Goal: Navigation & Orientation: Understand site structure

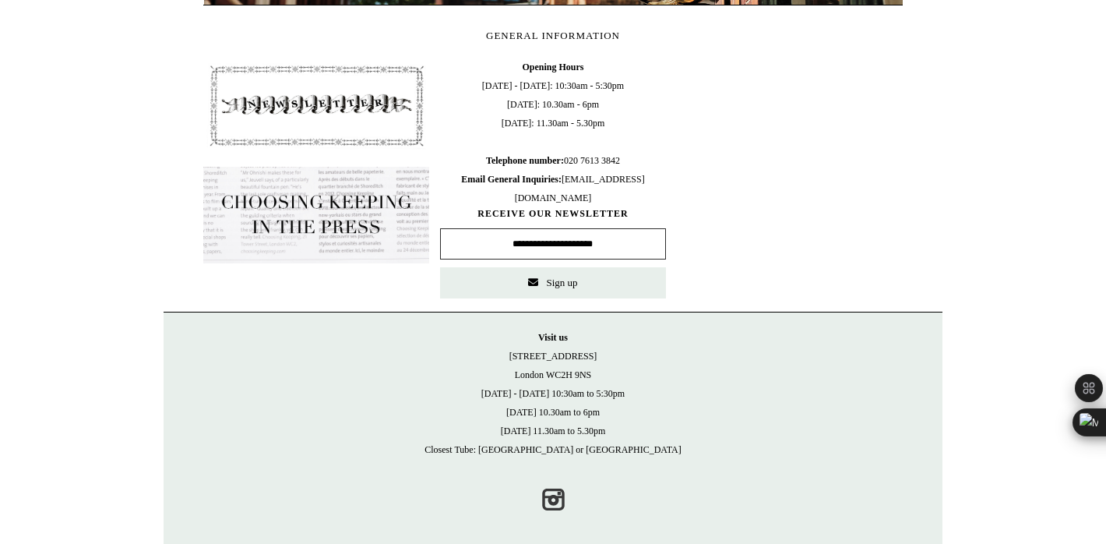
scroll to position [0, 699]
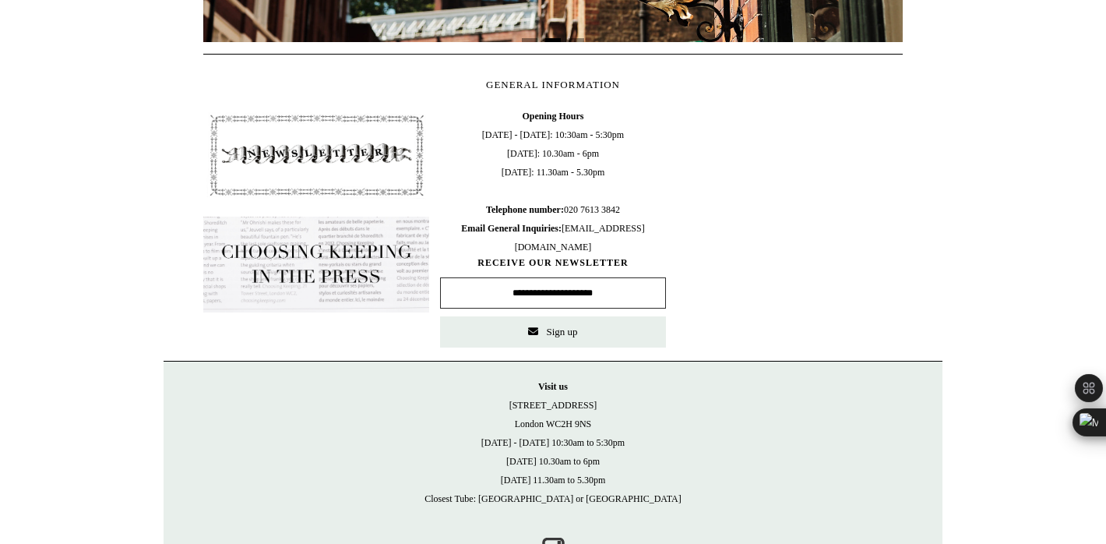
click at [368, 107] on img at bounding box center [316, 155] width 226 height 97
click at [355, 154] on img at bounding box center [316, 155] width 226 height 97
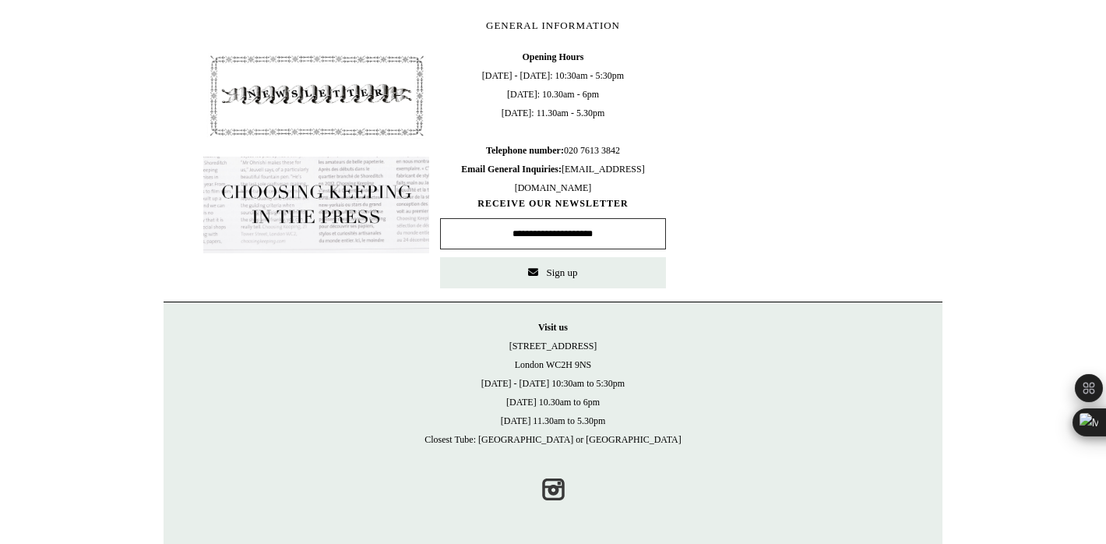
scroll to position [719, 0]
click at [346, 199] on img at bounding box center [316, 203] width 226 height 97
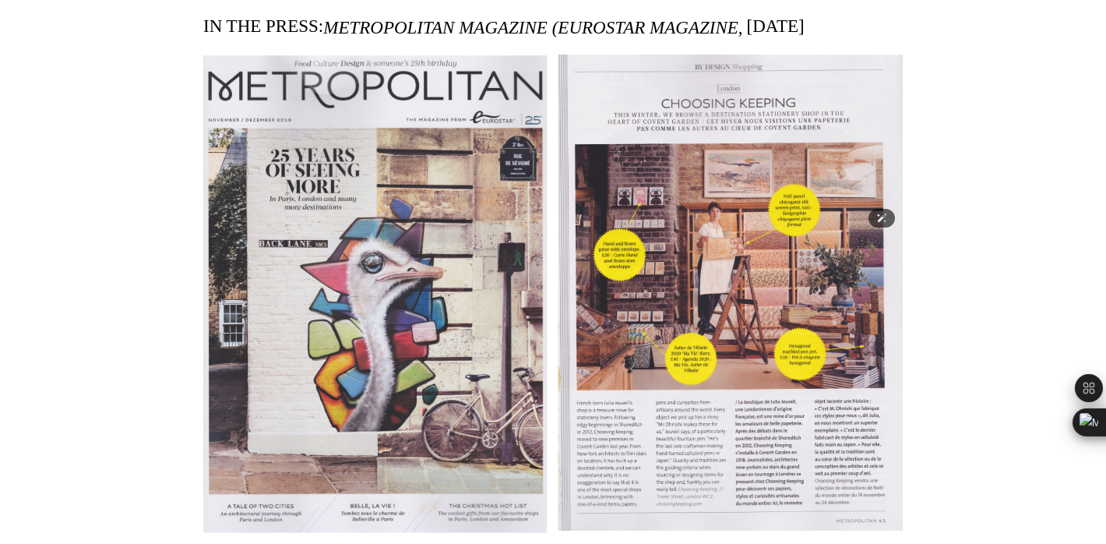
scroll to position [9366, 0]
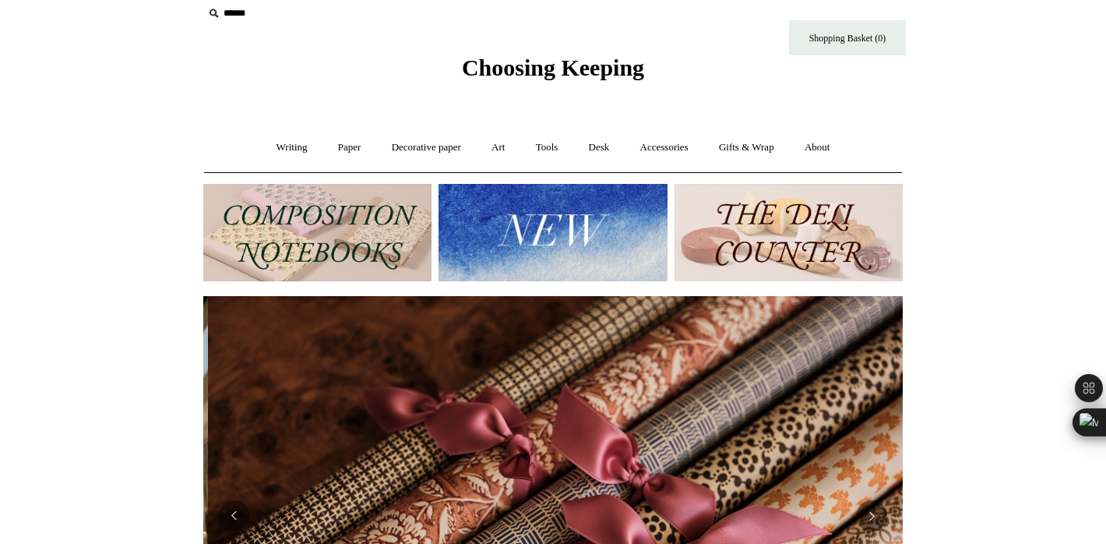
scroll to position [0, 1399]
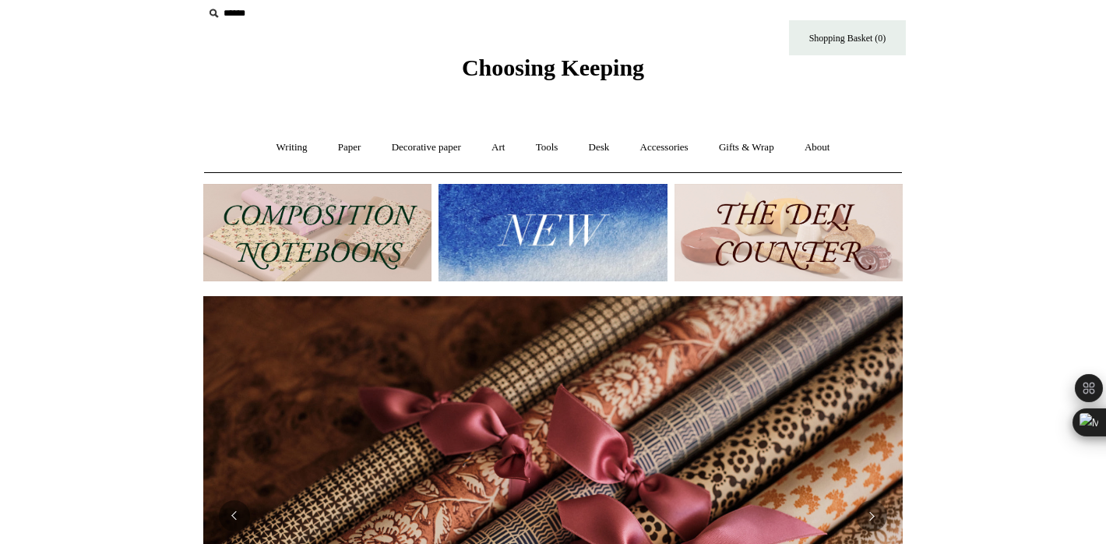
click at [810, 236] on img at bounding box center [788, 232] width 228 height 97
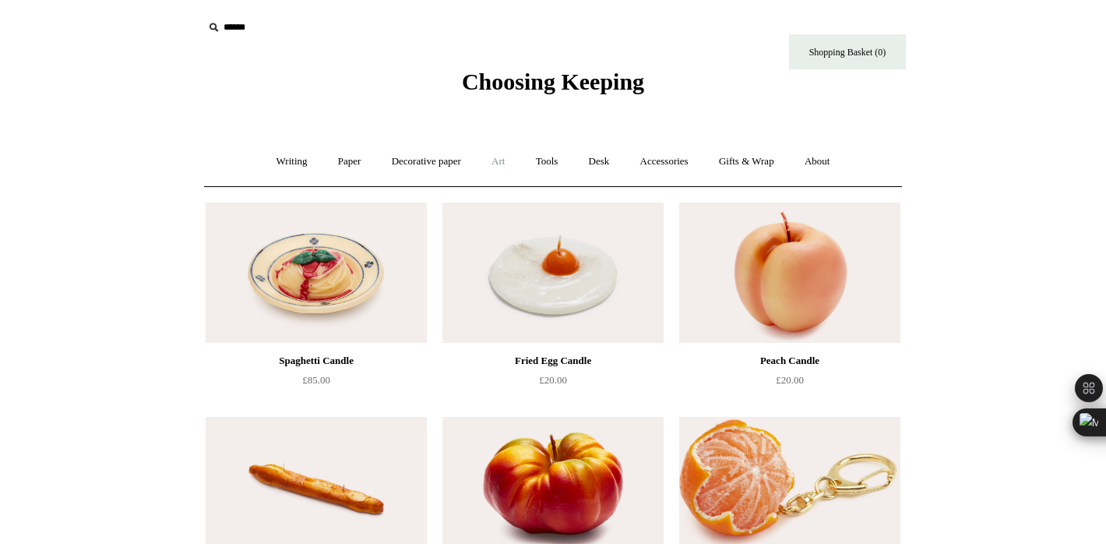
click at [500, 161] on link "Art +" at bounding box center [497, 161] width 41 height 41
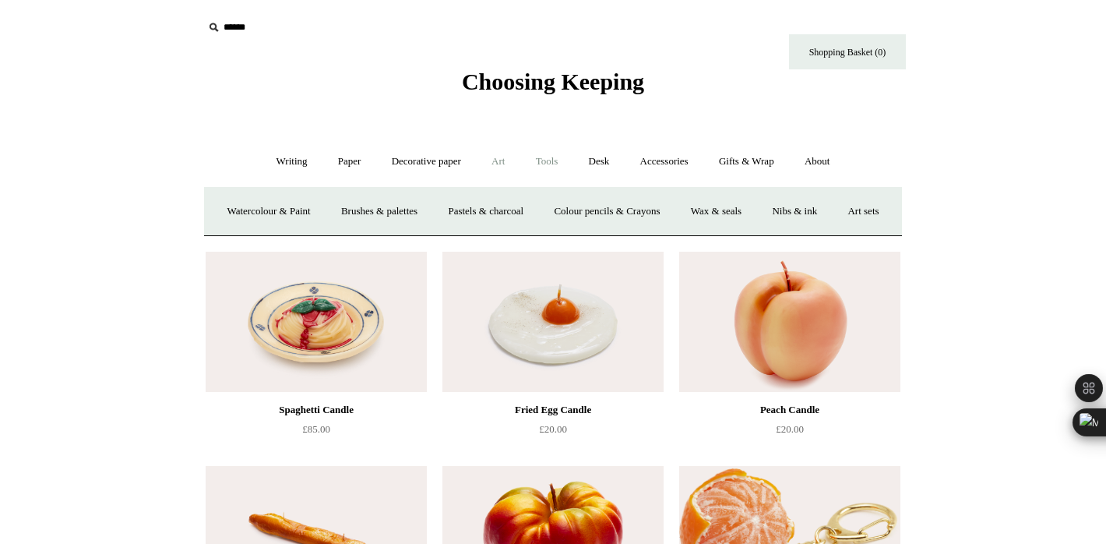
click at [551, 161] on link "Tools +" at bounding box center [547, 161] width 51 height 41
click at [551, 161] on link "Tools -" at bounding box center [547, 161] width 51 height 41
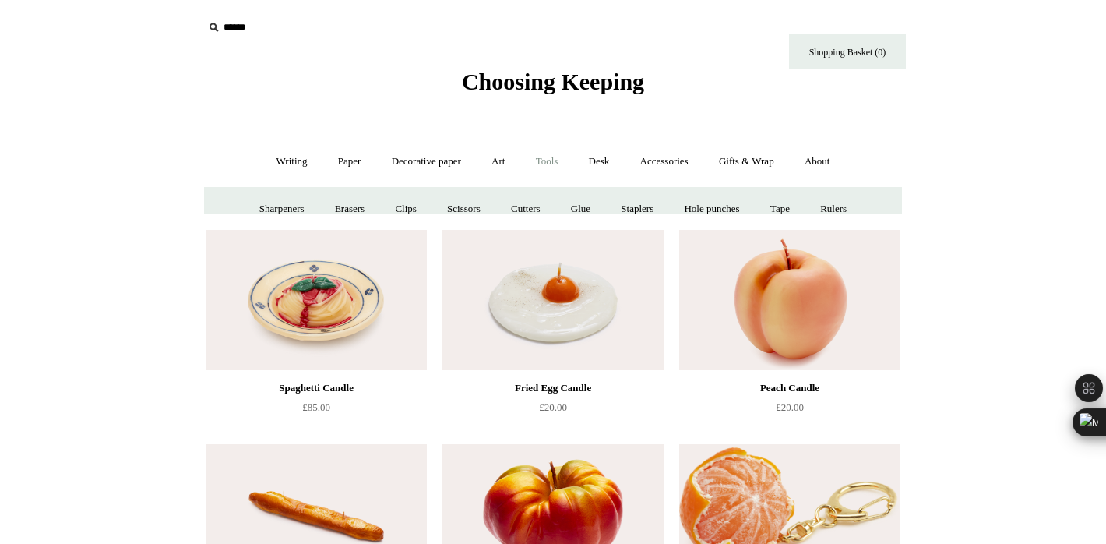
click at [551, 161] on link "Tools +" at bounding box center [547, 161] width 51 height 41
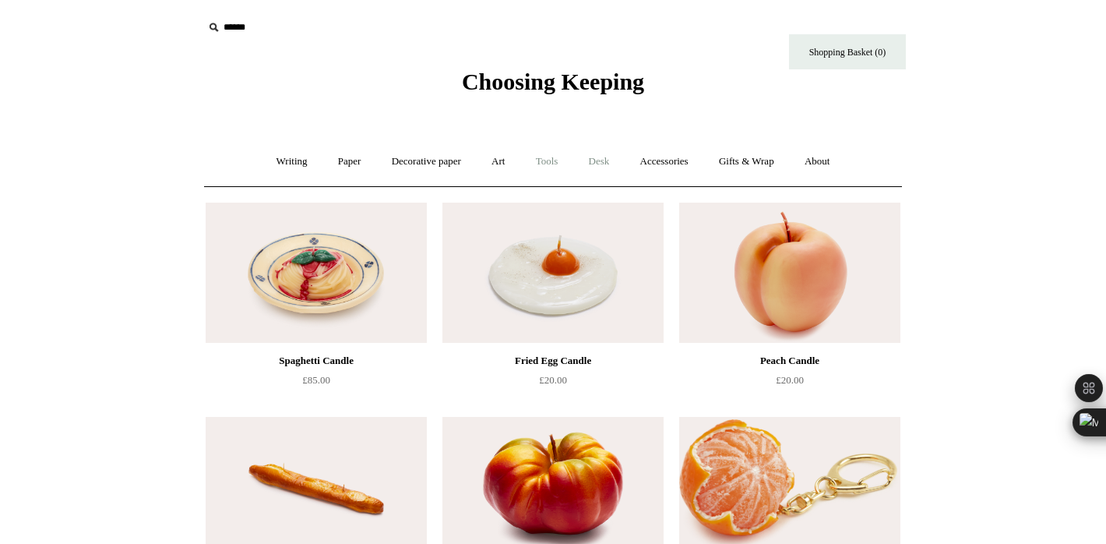
click at [604, 164] on link "Desk +" at bounding box center [599, 161] width 49 height 41
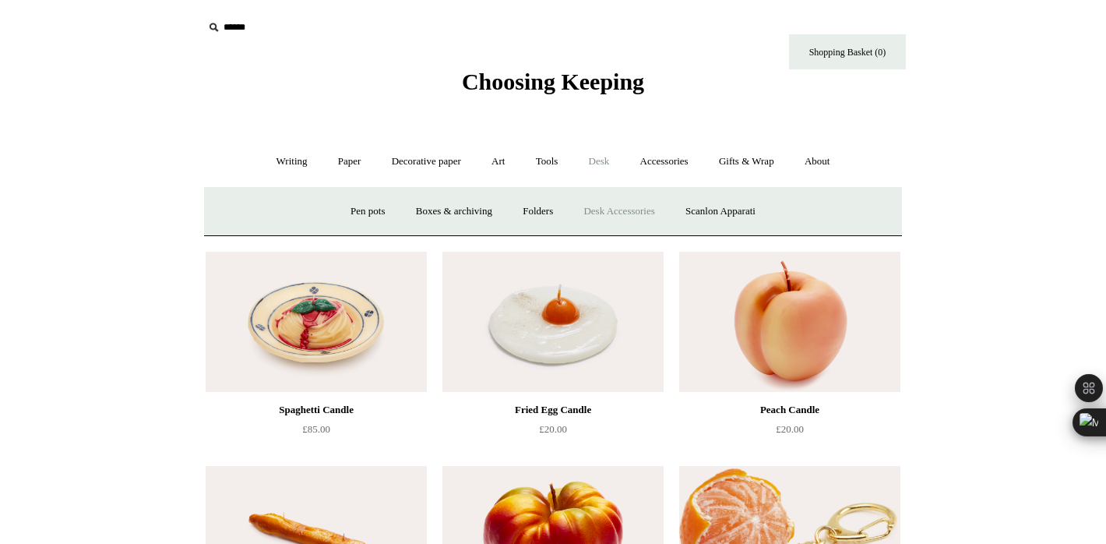
click at [602, 216] on link "Desk Accessories" at bounding box center [618, 211] width 99 height 41
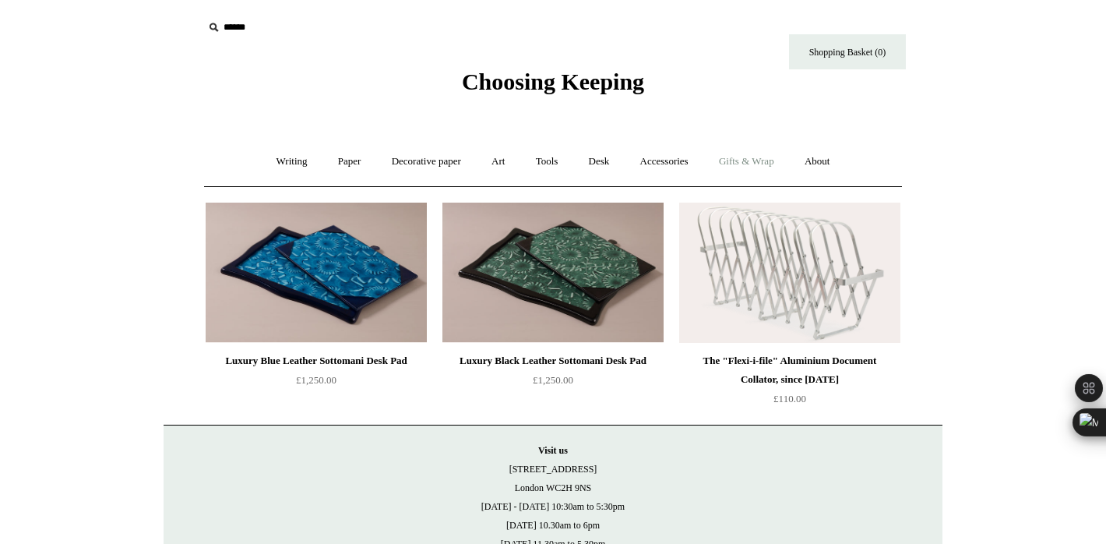
click at [762, 164] on link "Gifts & Wrap +" at bounding box center [746, 161] width 83 height 41
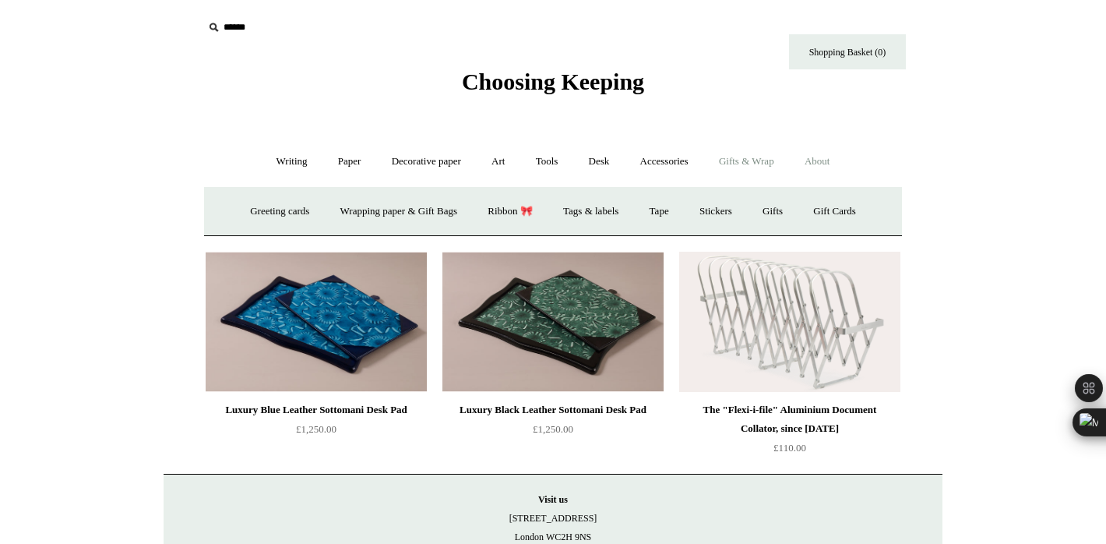
click at [833, 162] on link "About +" at bounding box center [817, 161] width 54 height 41
click at [348, 158] on link "Paper +" at bounding box center [349, 161] width 51 height 41
click at [290, 162] on link "Writing +" at bounding box center [291, 161] width 59 height 41
click at [347, 164] on link "Paper +" at bounding box center [349, 161] width 51 height 41
click at [315, 211] on link "Notebooks +" at bounding box center [335, 211] width 72 height 41
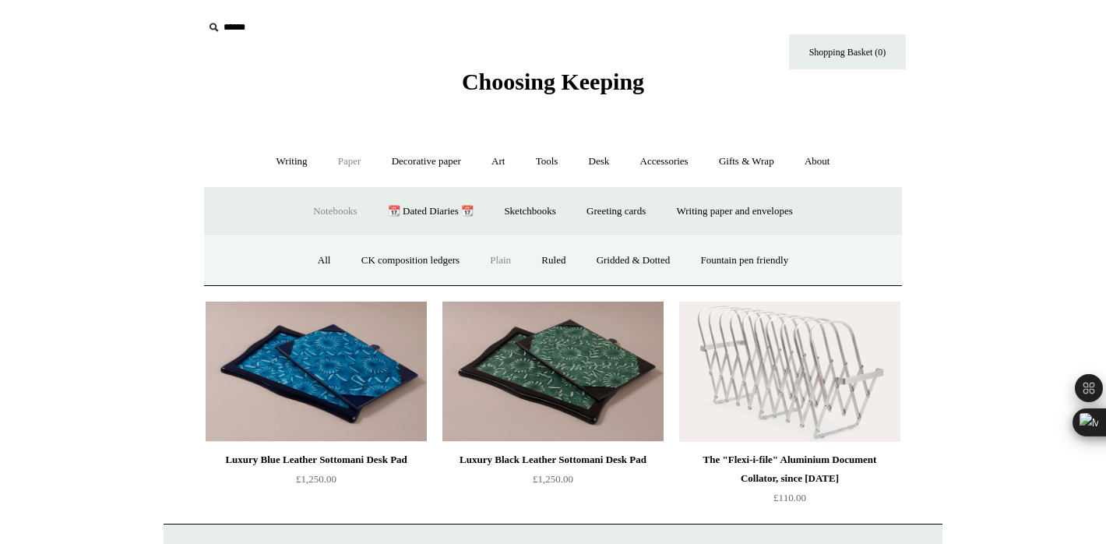
click at [502, 263] on link "Plain" at bounding box center [500, 260] width 49 height 41
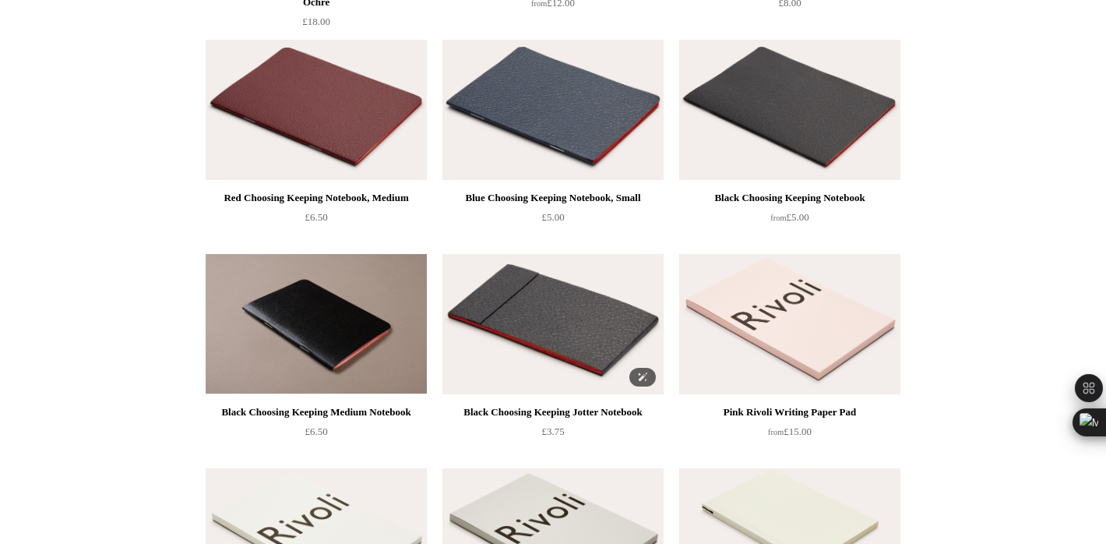
scroll to position [384, 0]
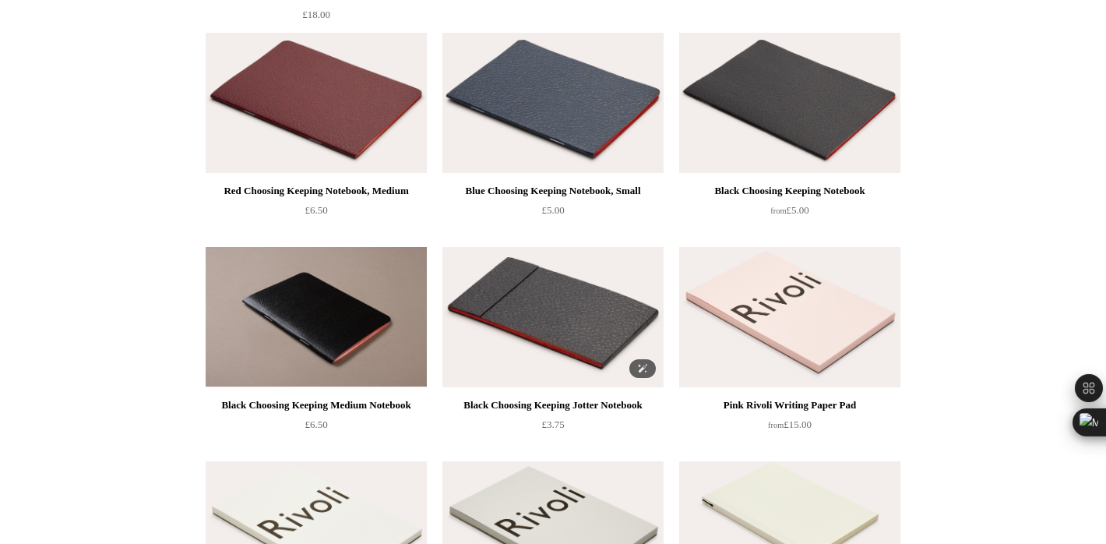
click at [540, 319] on img at bounding box center [552, 317] width 221 height 140
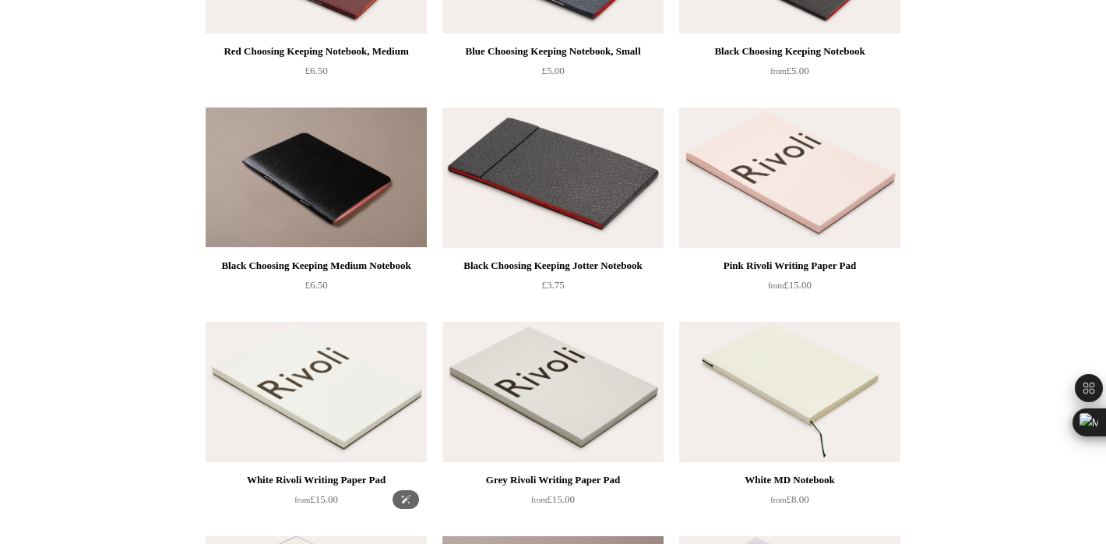
scroll to position [0, 0]
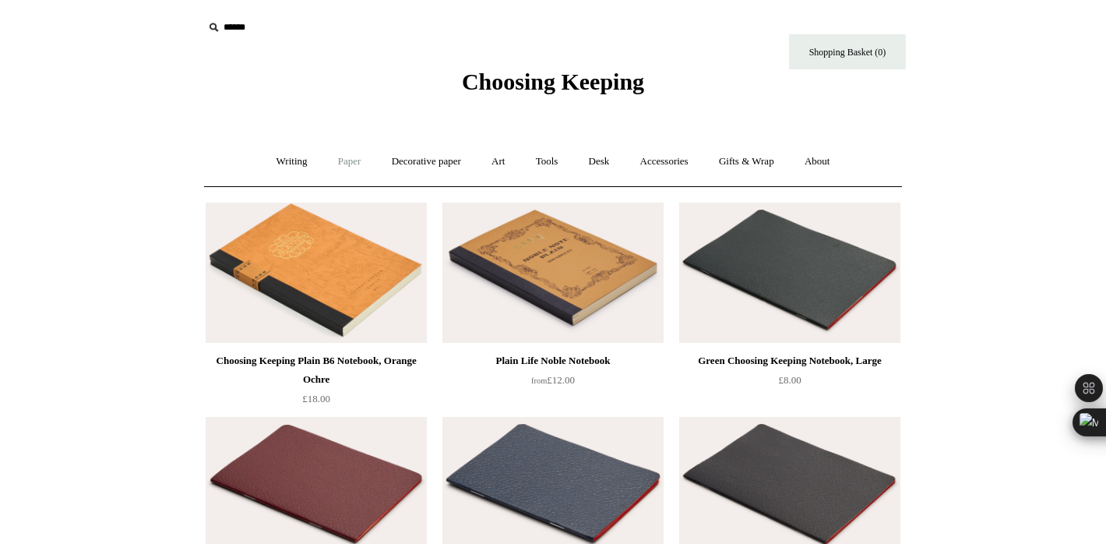
click at [332, 159] on link "Paper +" at bounding box center [349, 161] width 51 height 41
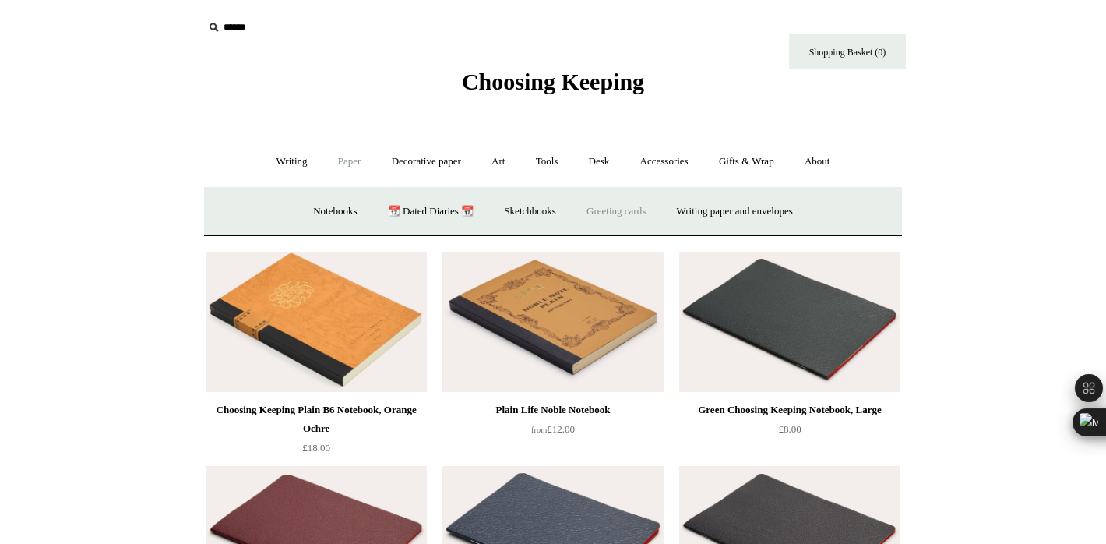
click at [620, 212] on link "Greeting cards +" at bounding box center [615, 211] width 87 height 41
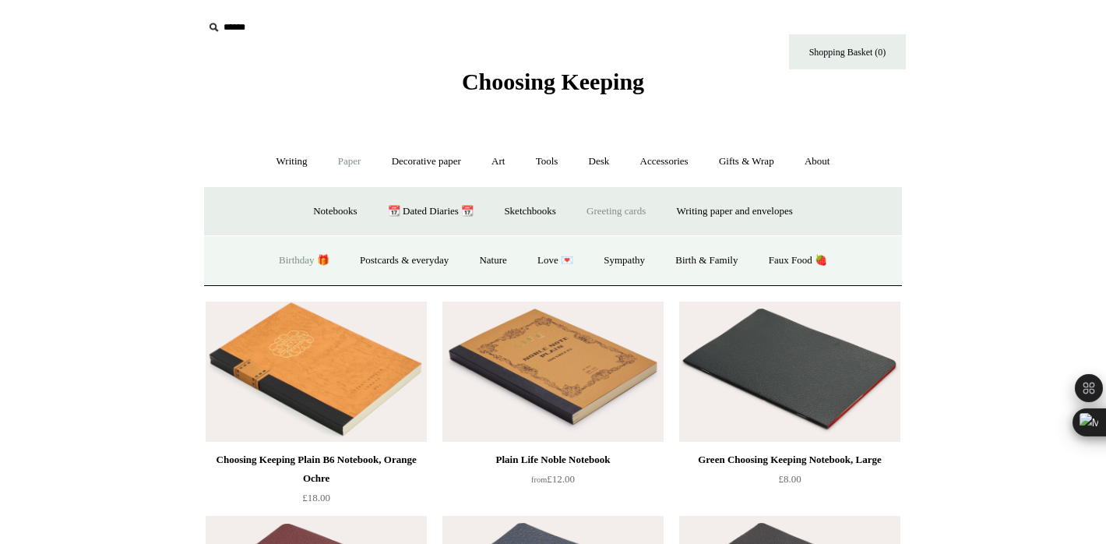
click at [280, 259] on link "Birthday 🎁" at bounding box center [304, 260] width 79 height 41
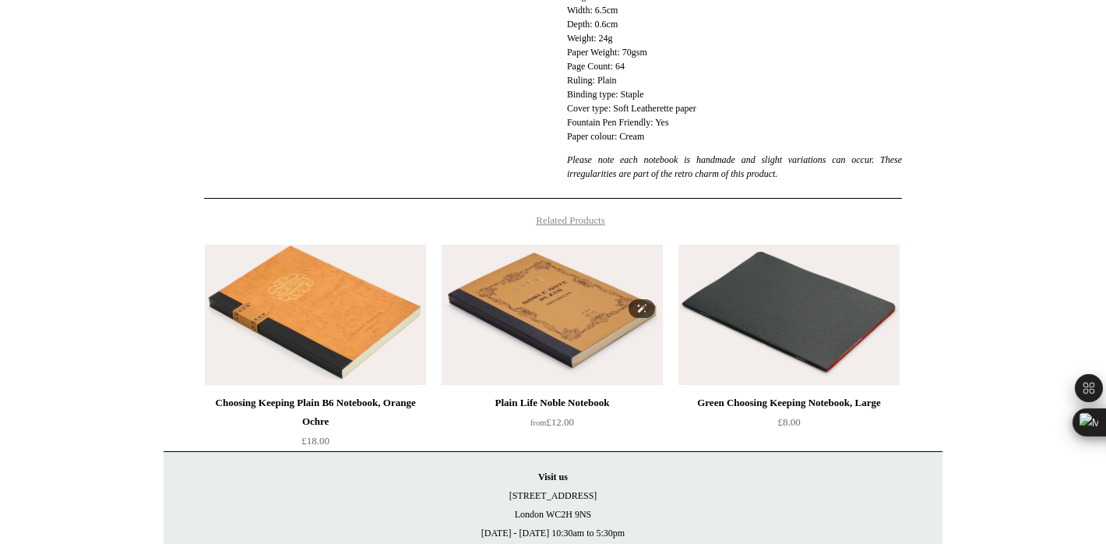
scroll to position [695, 0]
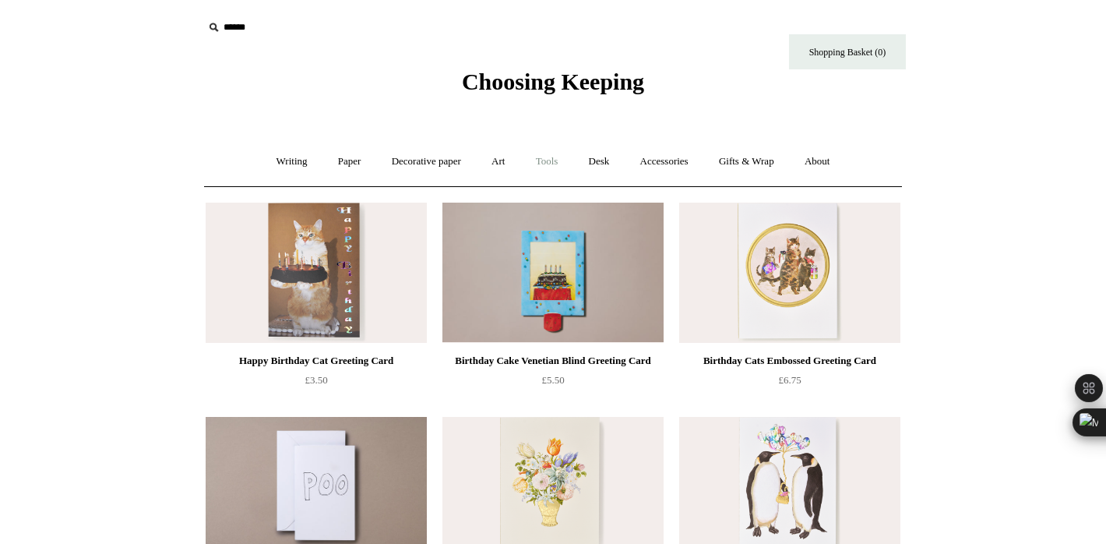
click at [554, 164] on link "Tools +" at bounding box center [547, 161] width 51 height 41
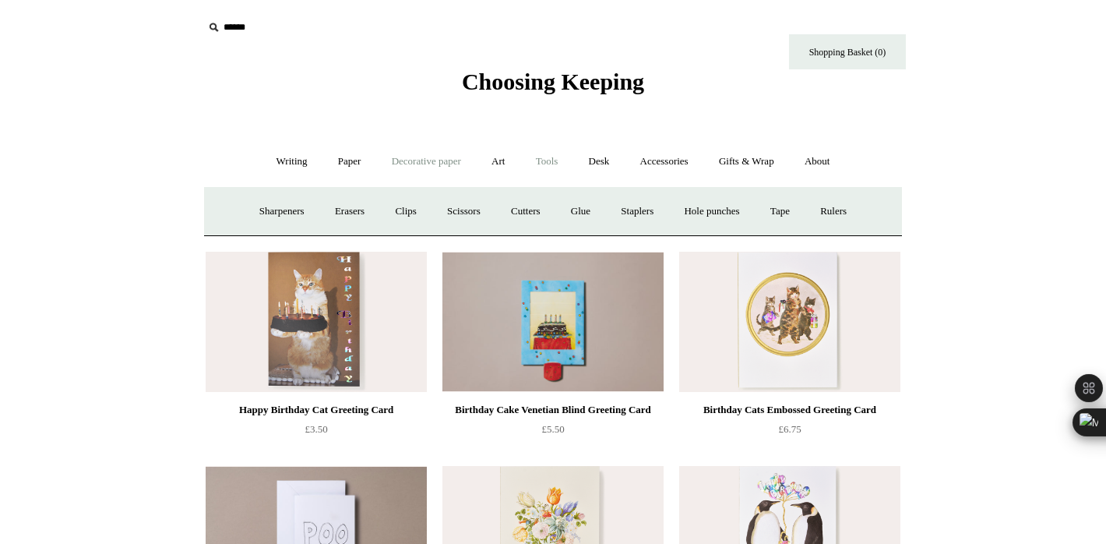
click at [445, 160] on link "Decorative paper +" at bounding box center [426, 161] width 97 height 41
click at [447, 166] on link "Decorative paper -" at bounding box center [426, 161] width 97 height 41
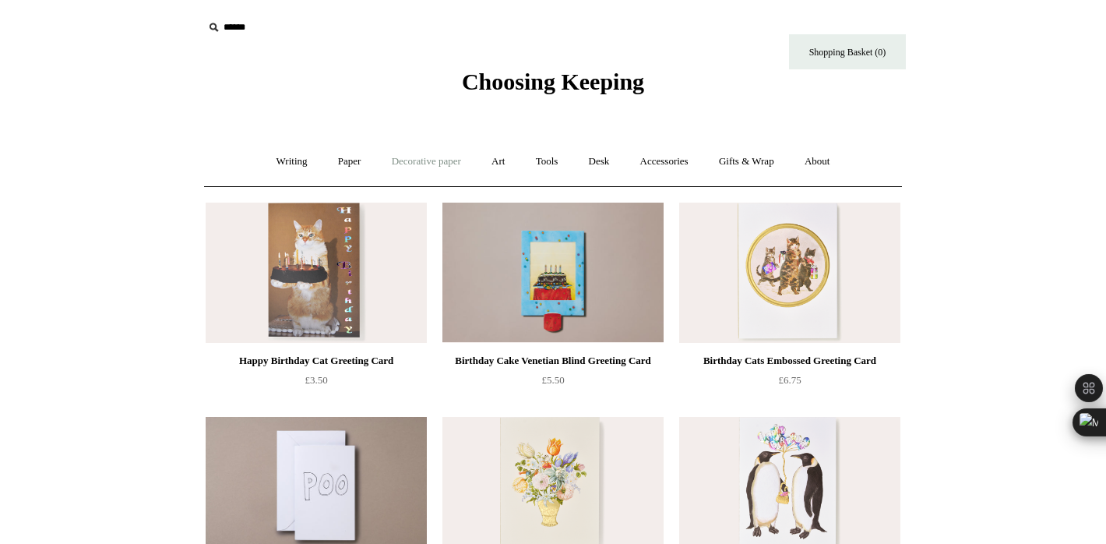
click at [447, 166] on link "Decorative paper +" at bounding box center [426, 161] width 97 height 41
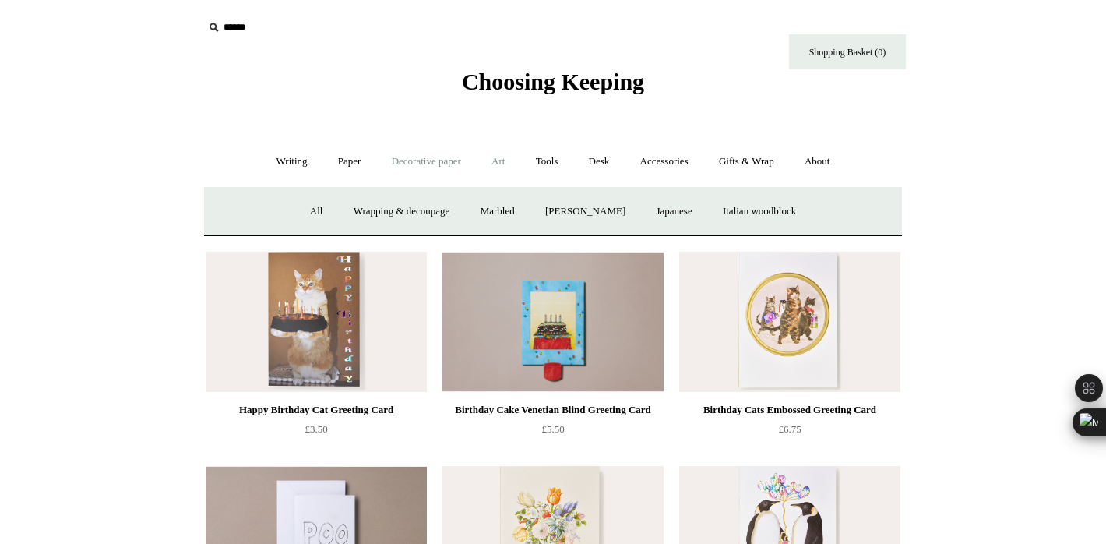
click at [501, 162] on link "Art +" at bounding box center [497, 161] width 41 height 41
click at [749, 209] on link "Wax & seals" at bounding box center [716, 211] width 79 height 41
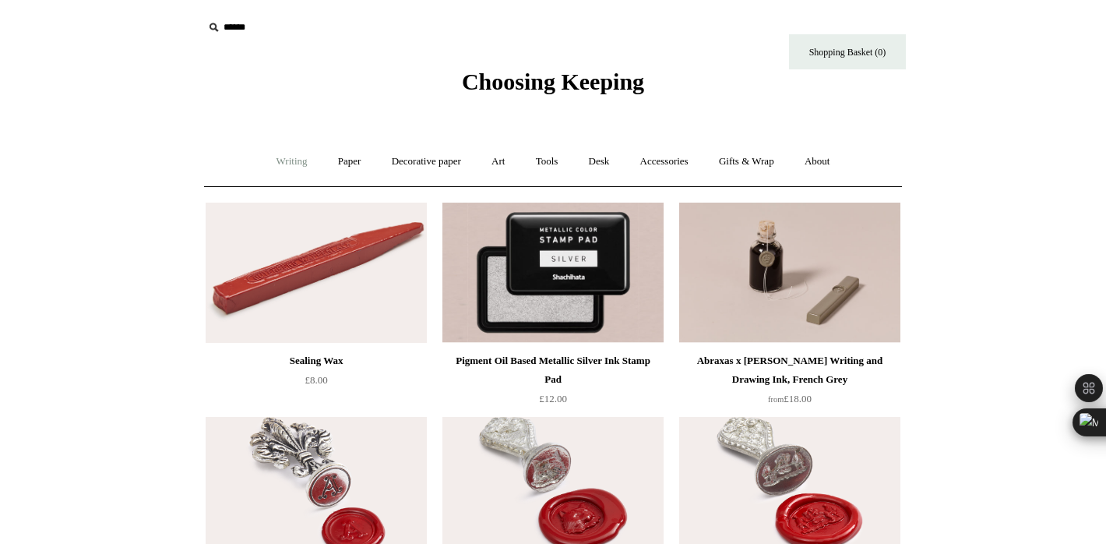
click at [290, 167] on link "Writing +" at bounding box center [291, 161] width 59 height 41
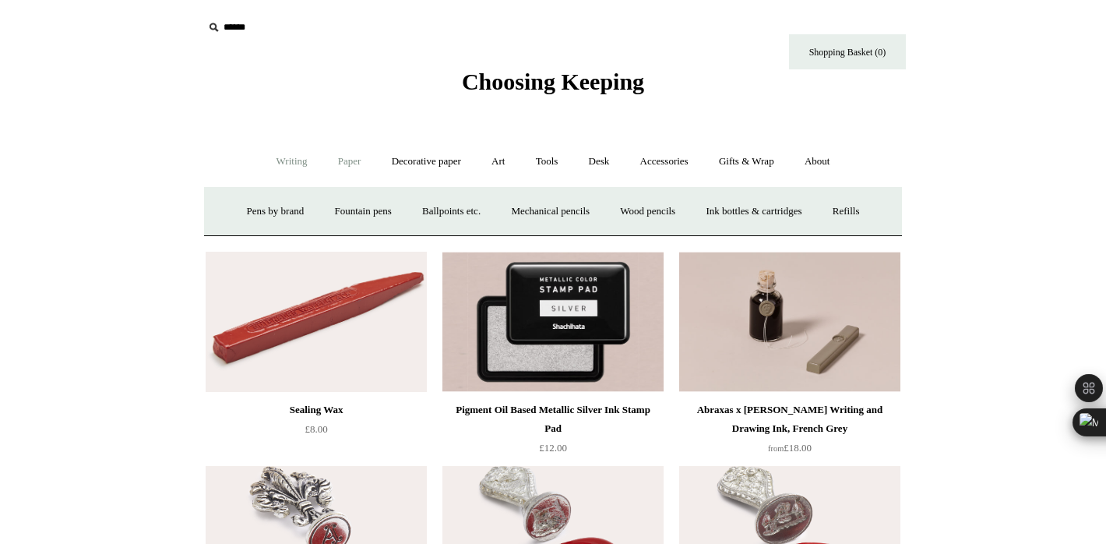
click at [328, 163] on link "Paper +" at bounding box center [349, 161] width 51 height 41
click at [311, 226] on link "Notebooks +" at bounding box center [335, 211] width 72 height 41
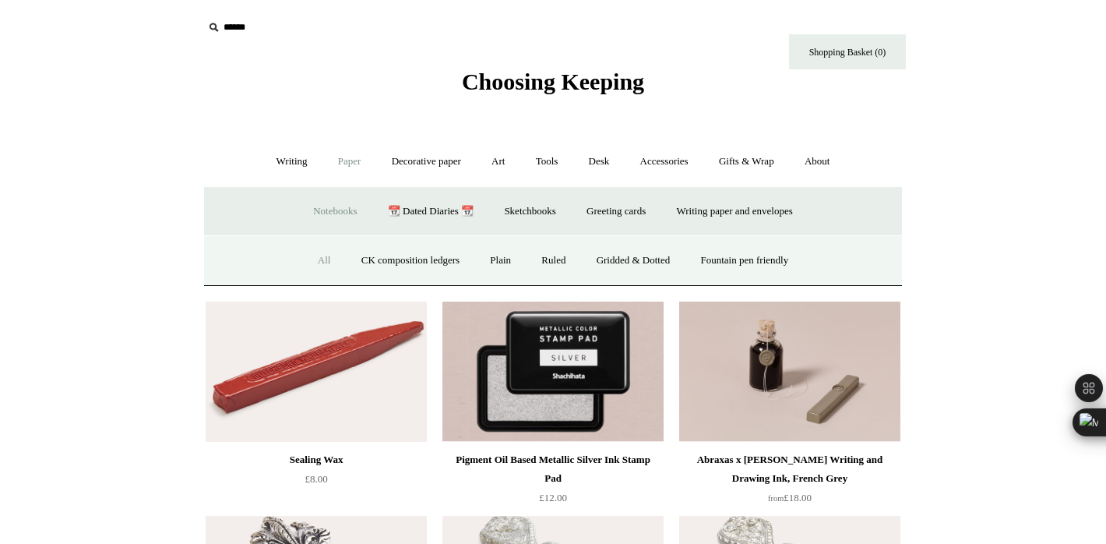
click at [318, 259] on link "All" at bounding box center [324, 260] width 41 height 41
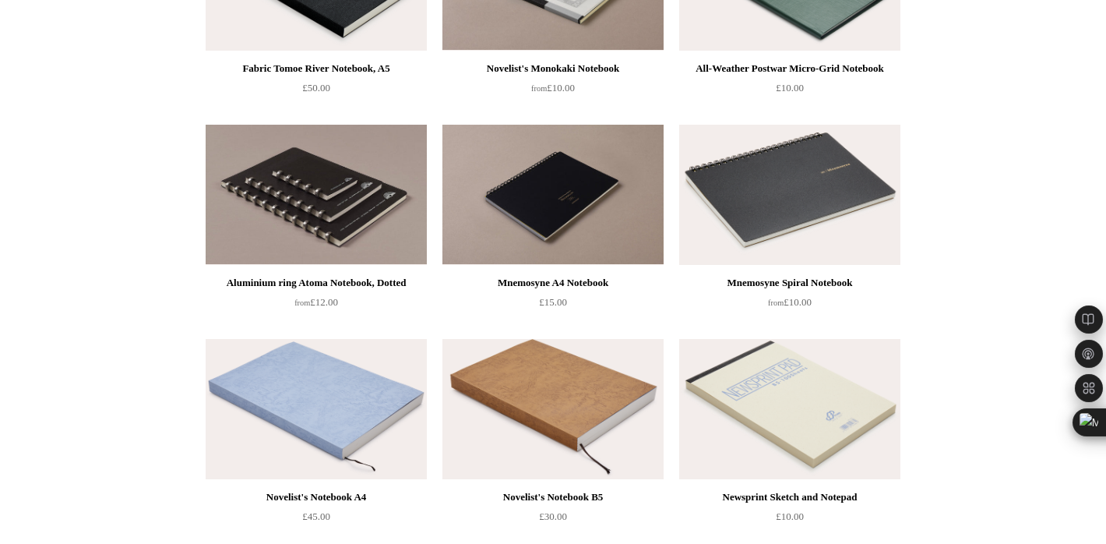
scroll to position [3155, 0]
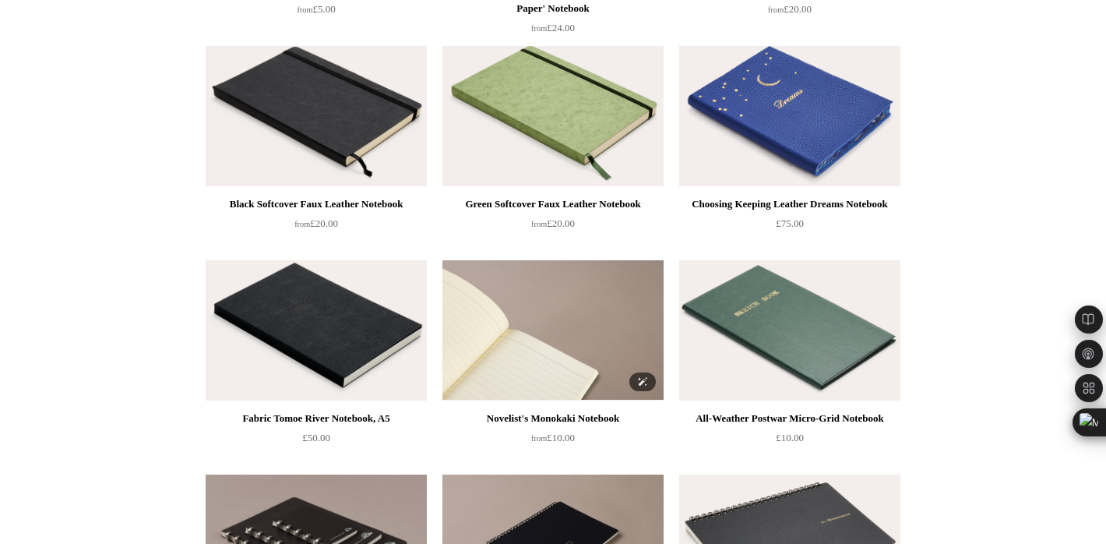
click at [549, 316] on img at bounding box center [552, 330] width 221 height 140
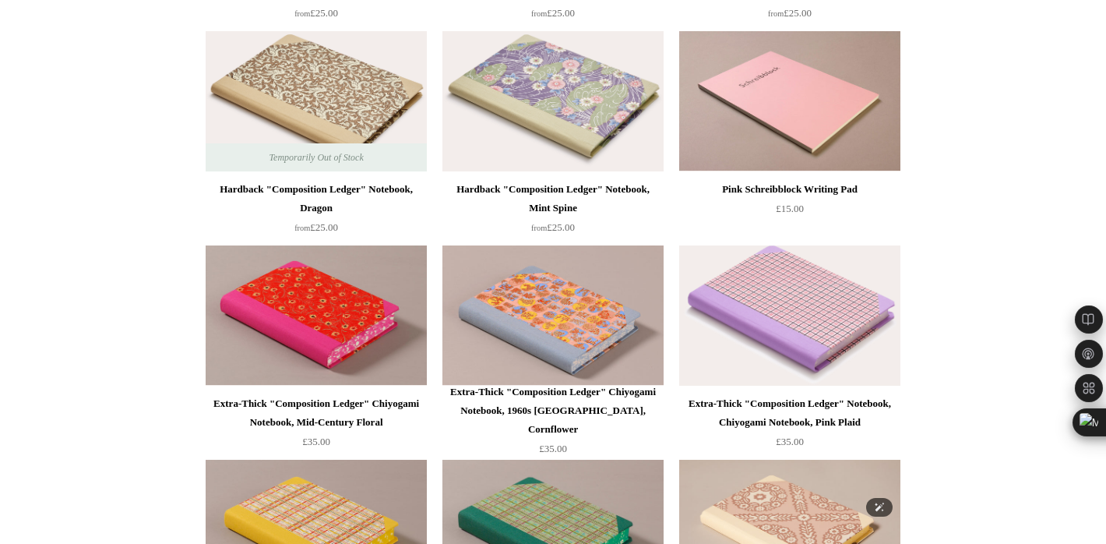
scroll to position [0, 0]
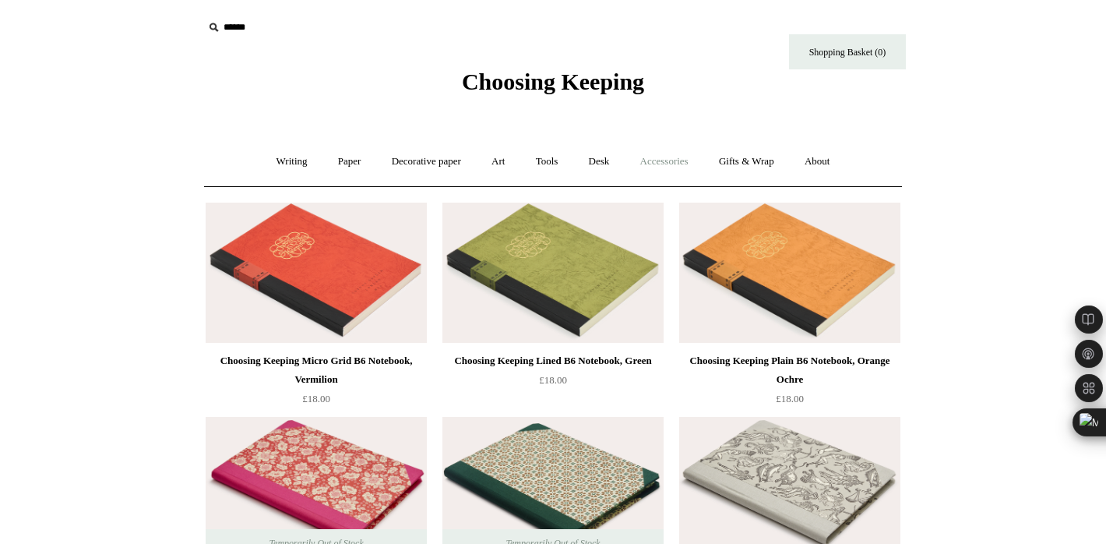
click at [675, 159] on link "Accessories +" at bounding box center [664, 161] width 76 height 41
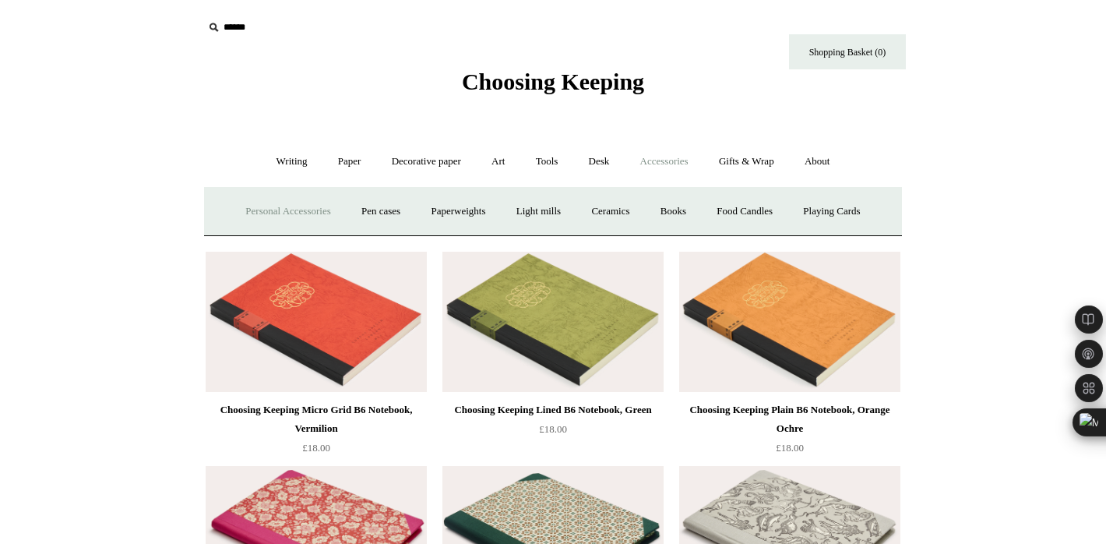
click at [259, 218] on link "Personal Accessories +" at bounding box center [287, 211] width 113 height 41
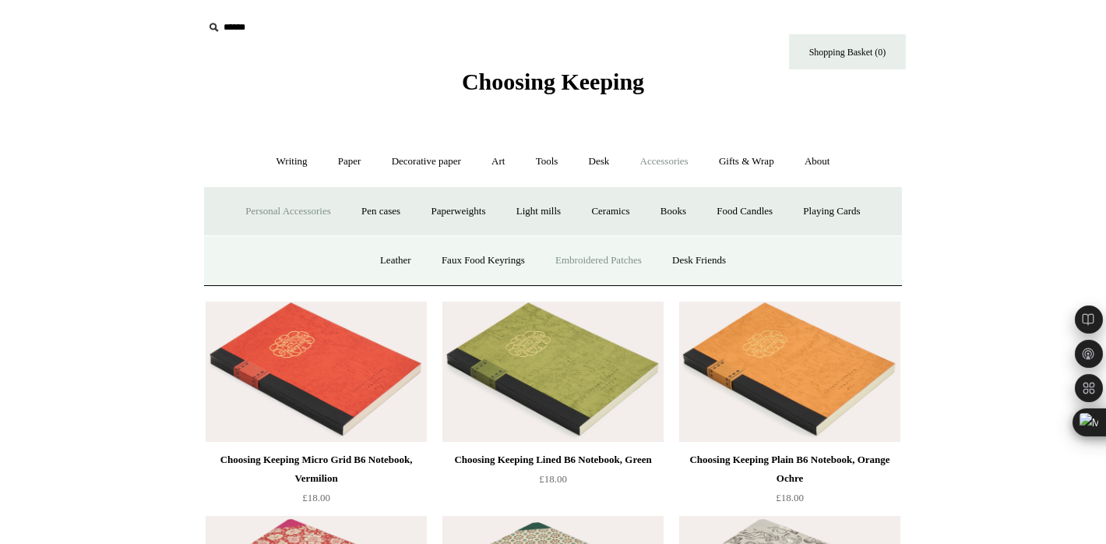
click at [576, 259] on link "Embroidered Patches" at bounding box center [598, 260] width 114 height 41
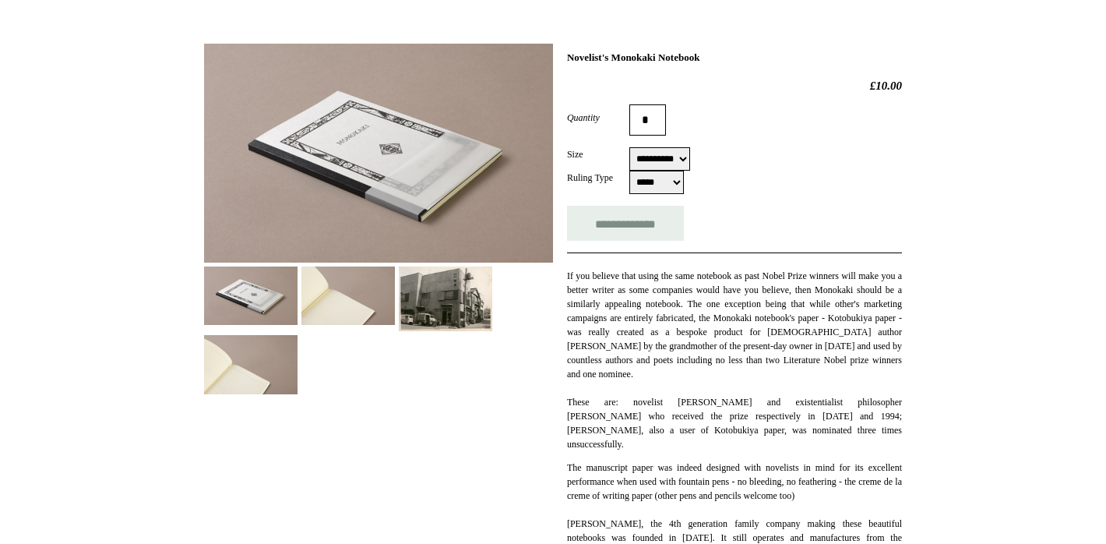
scroll to position [197, 0]
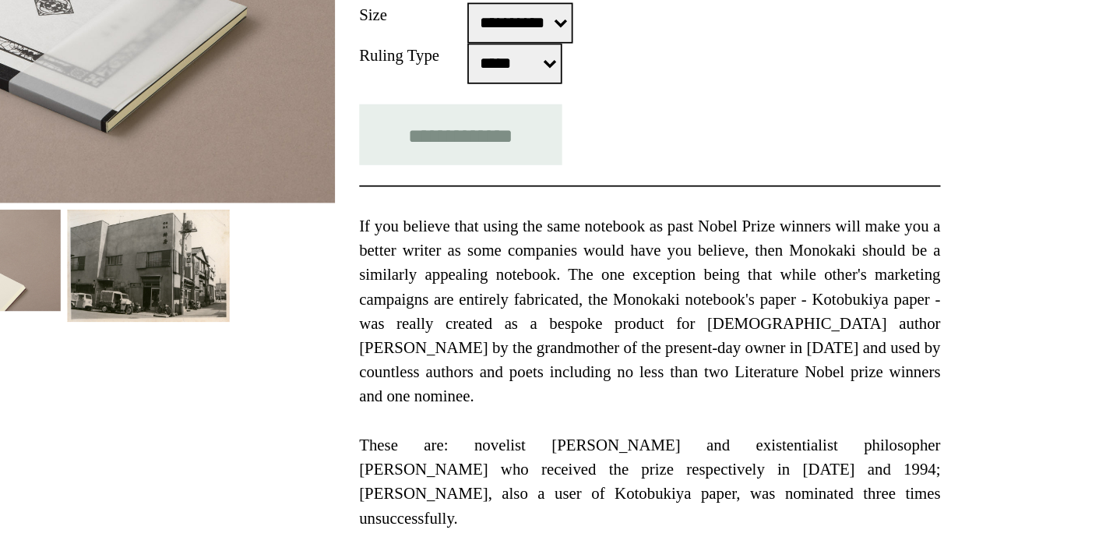
click at [708, 315] on p "If you believe that using the same notebook as past Nobel Prize winners will ma…" at bounding box center [734, 358] width 335 height 182
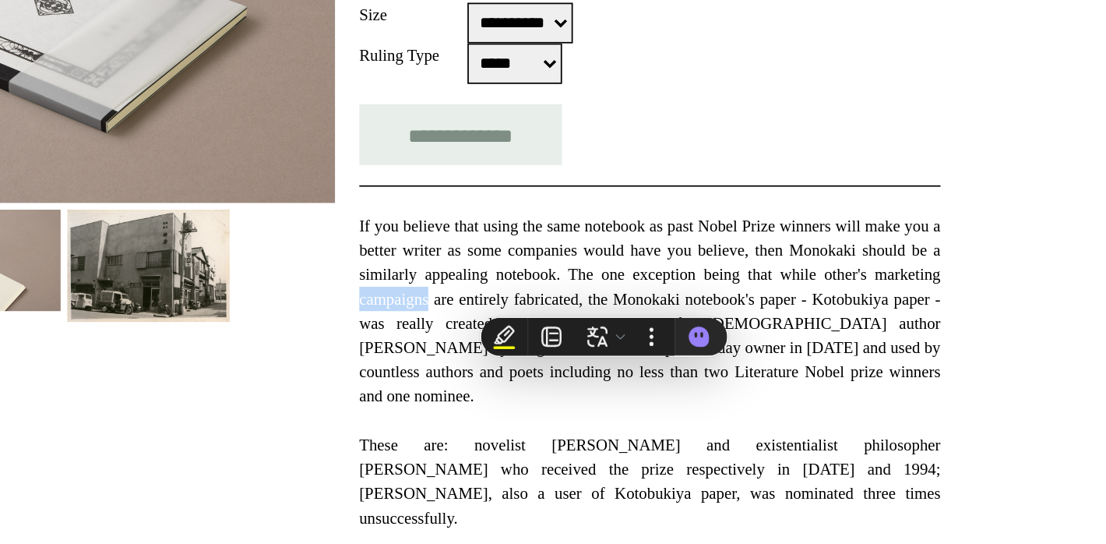
click at [822, 312] on p "If you believe that using the same notebook as past Nobel Prize winners will ma…" at bounding box center [734, 358] width 335 height 182
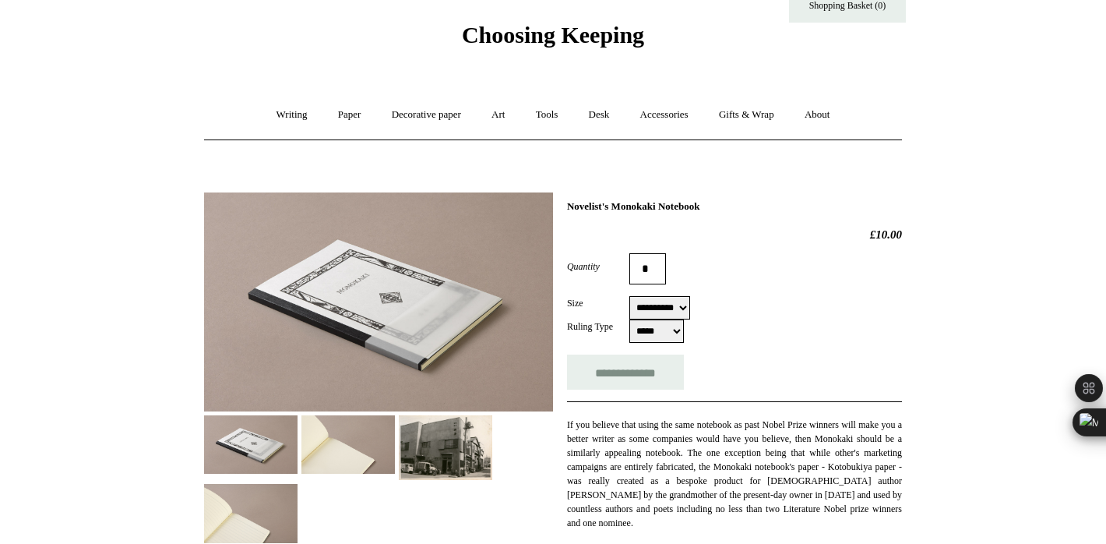
scroll to position [0, 0]
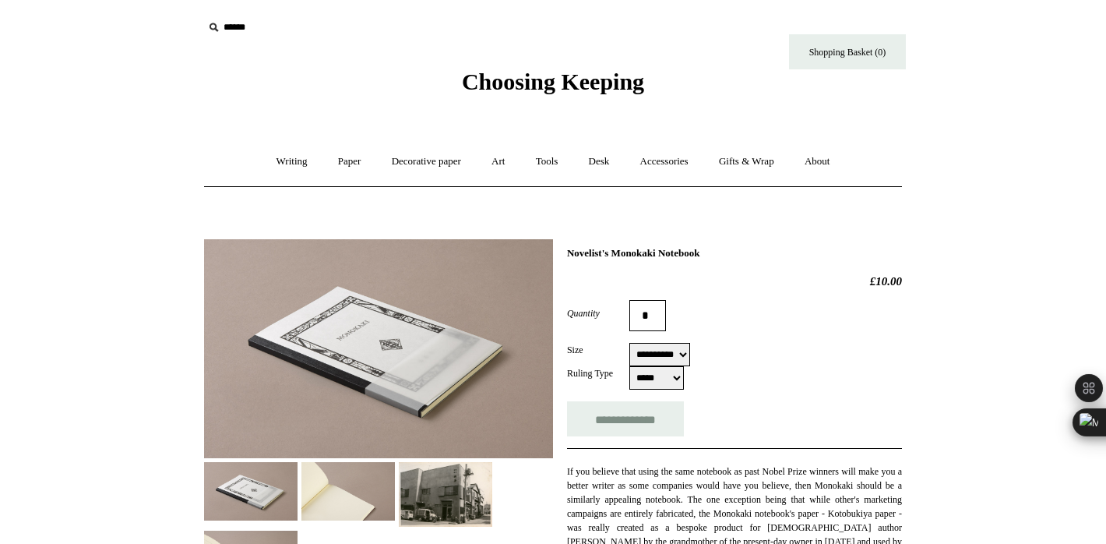
click at [435, 470] on img at bounding box center [445, 494] width 93 height 65
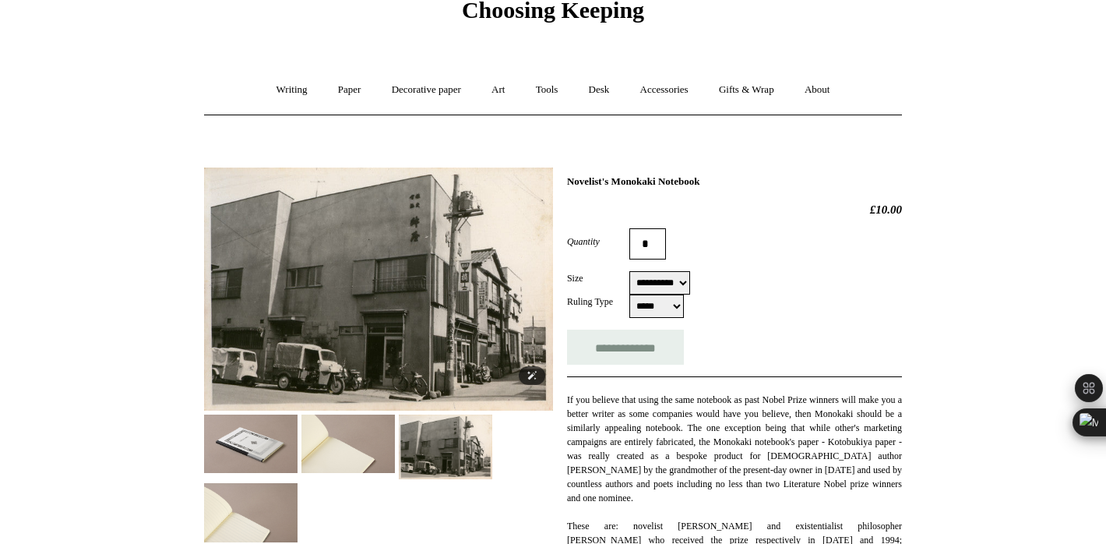
scroll to position [91, 0]
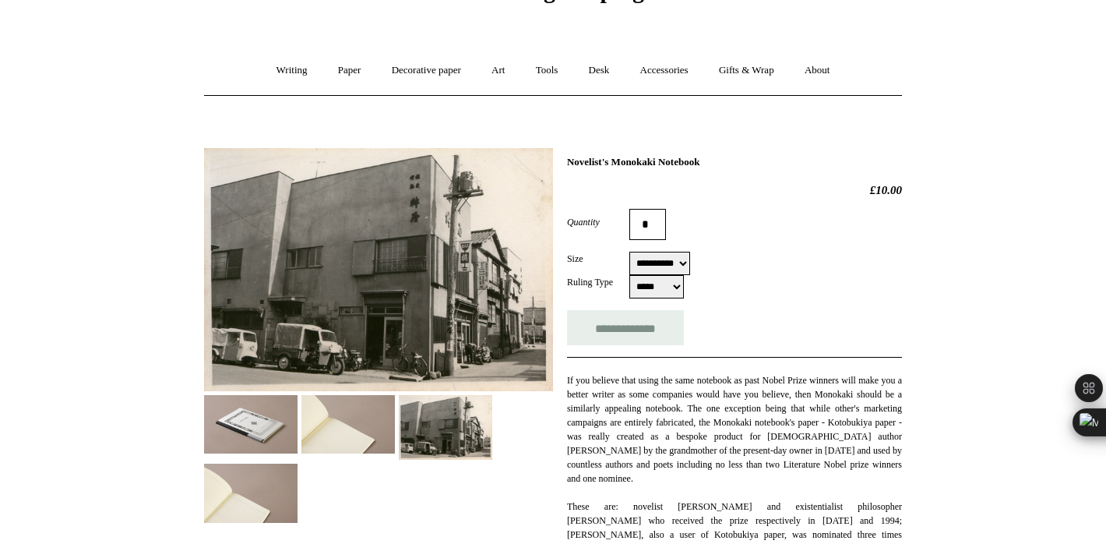
click at [371, 429] on img at bounding box center [347, 424] width 93 height 58
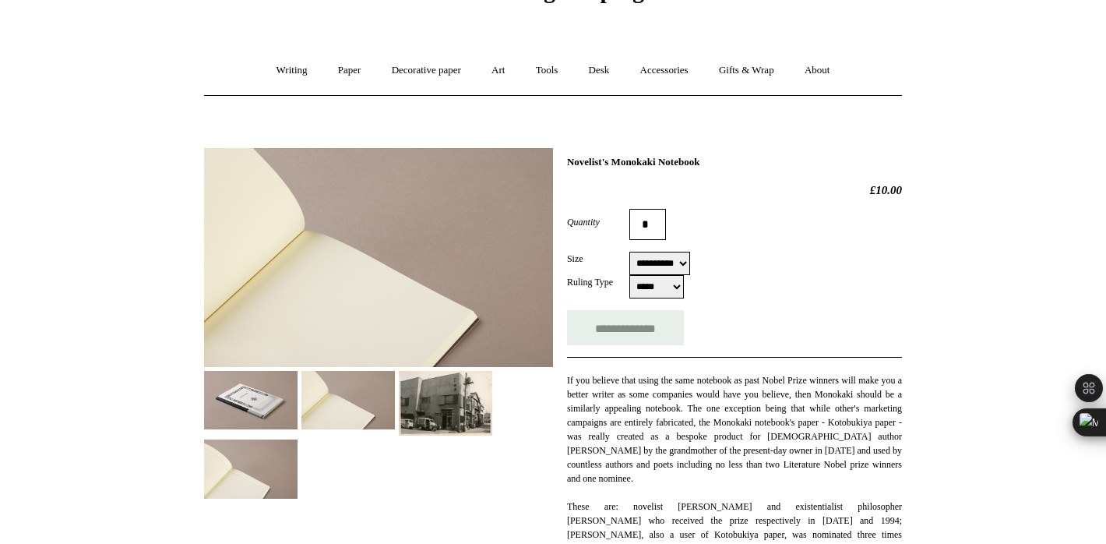
click at [235, 408] on img at bounding box center [250, 400] width 93 height 58
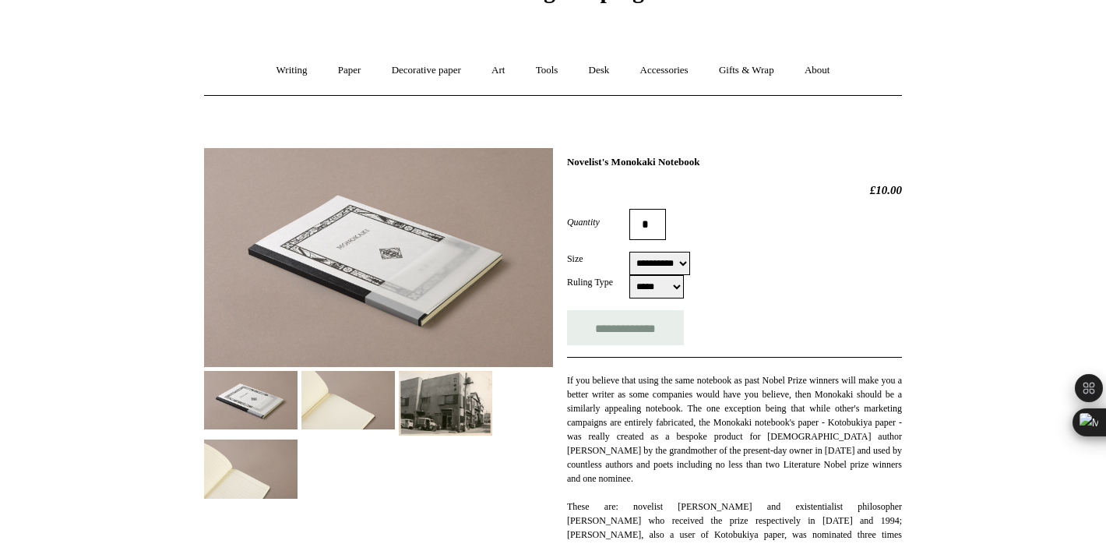
click at [261, 445] on img at bounding box center [250, 468] width 93 height 58
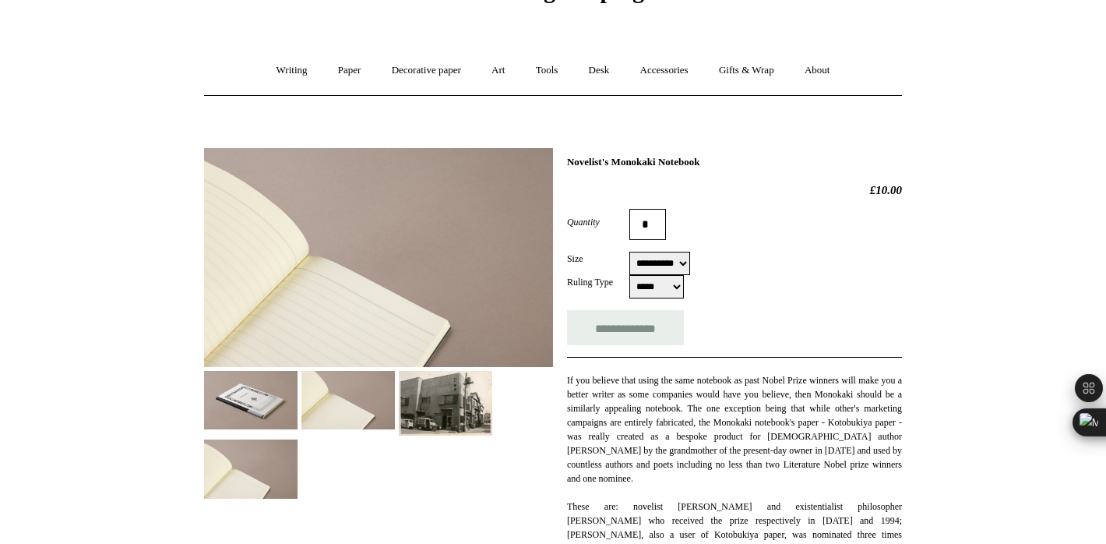
click at [343, 382] on img at bounding box center [347, 400] width 93 height 58
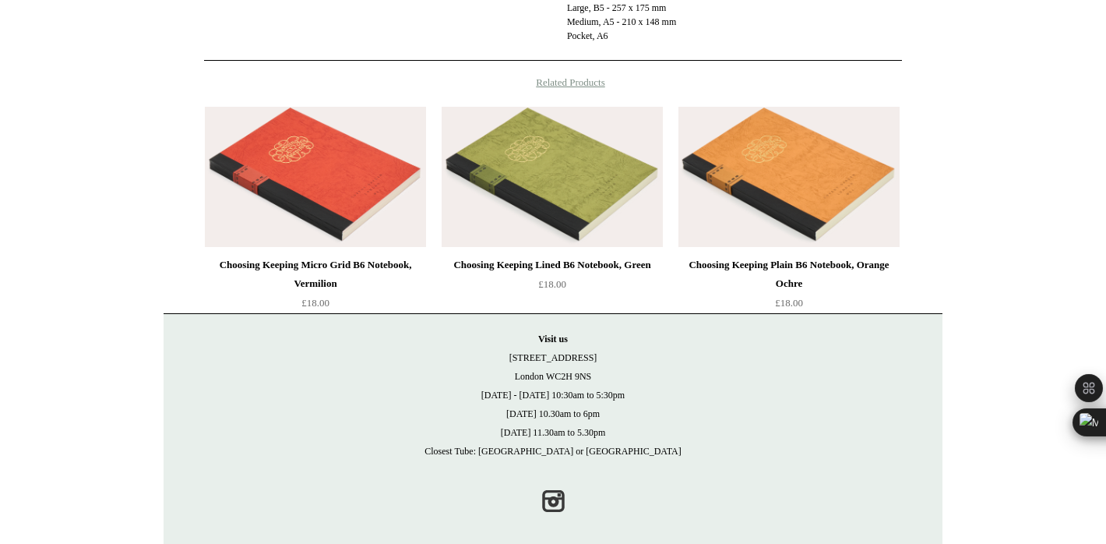
scroll to position [984, 0]
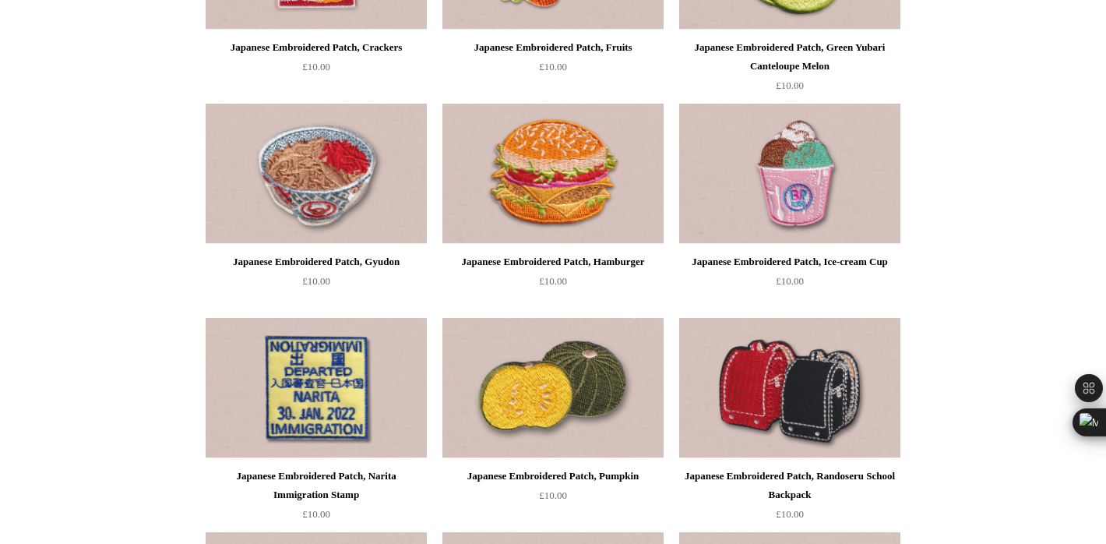
scroll to position [2480, 0]
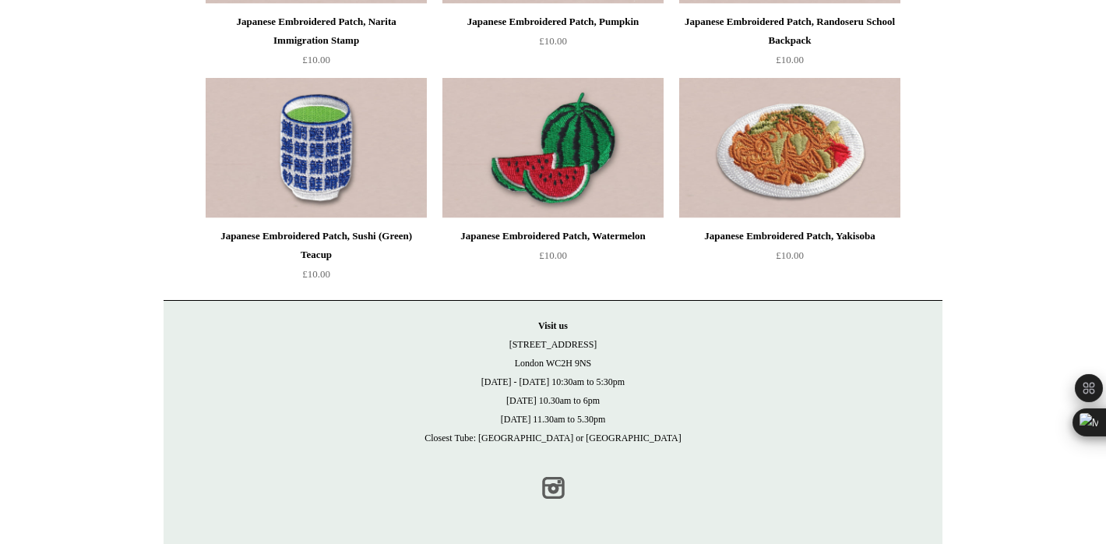
click at [549, 481] on link "Instagram" at bounding box center [553, 487] width 34 height 34
